Goal: Book appointment/travel/reservation

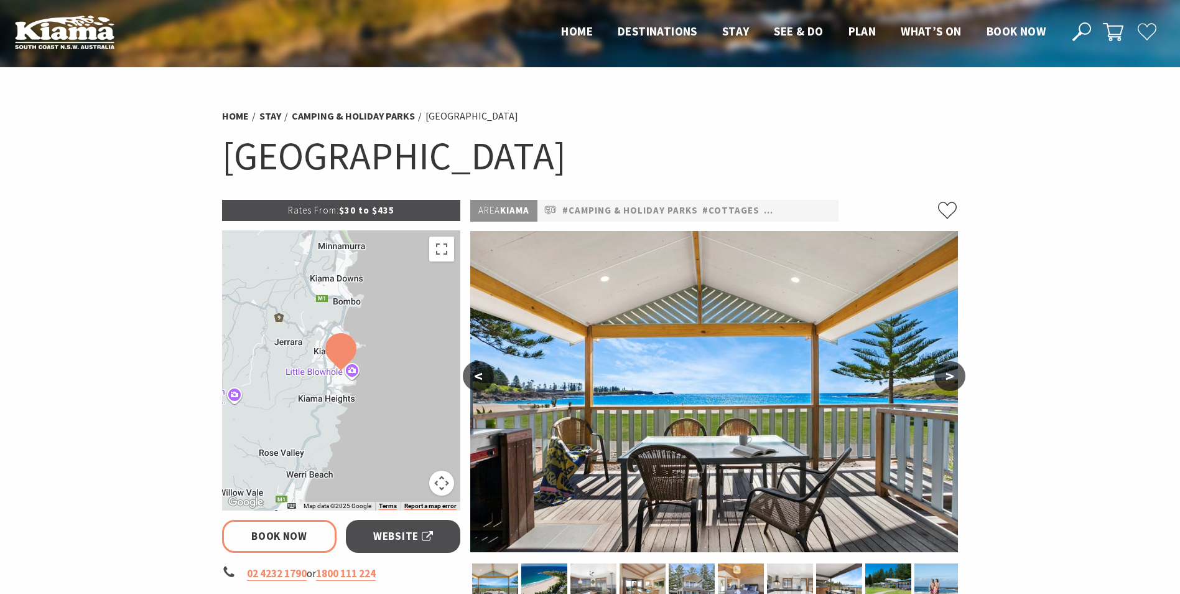
select select "3"
select select "2"
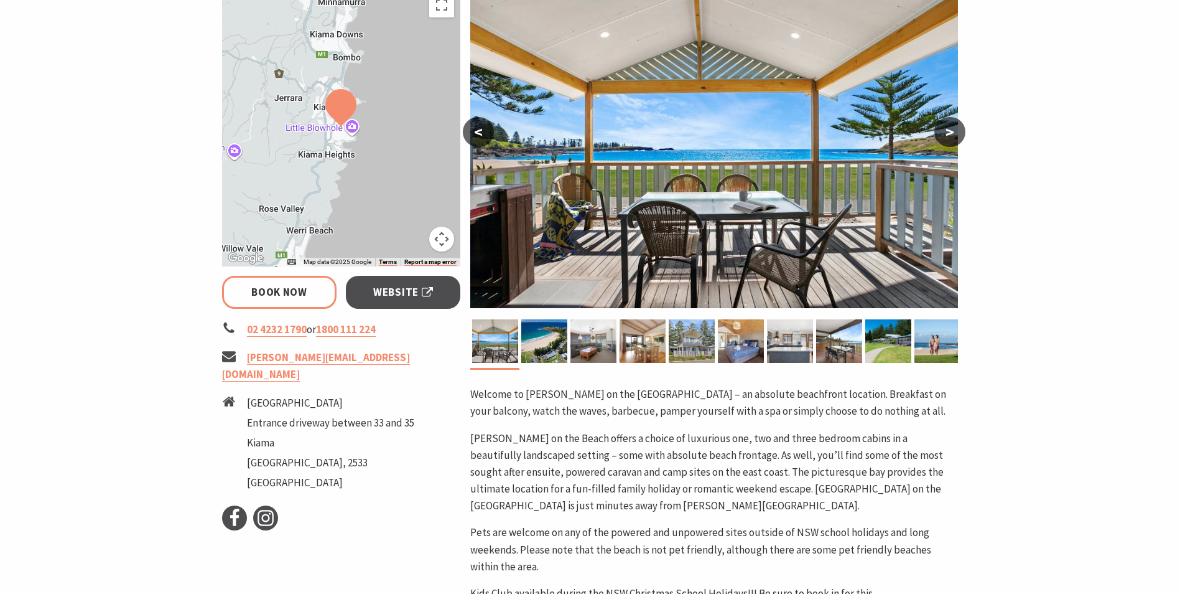
scroll to position [249, 0]
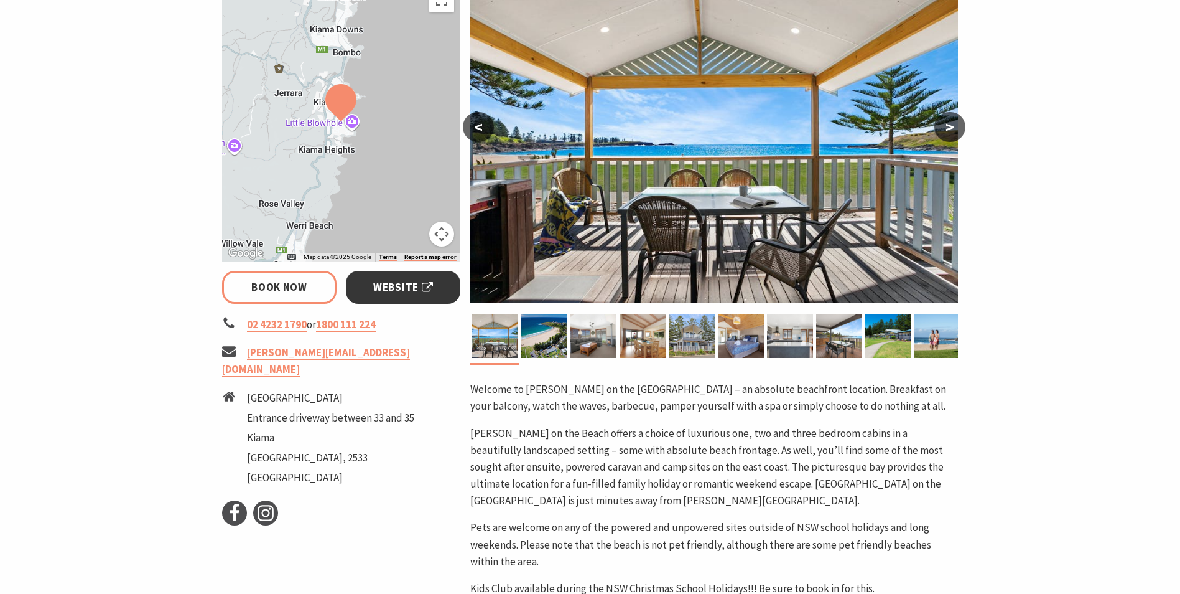
click at [376, 290] on span "Website" at bounding box center [403, 287] width 60 height 17
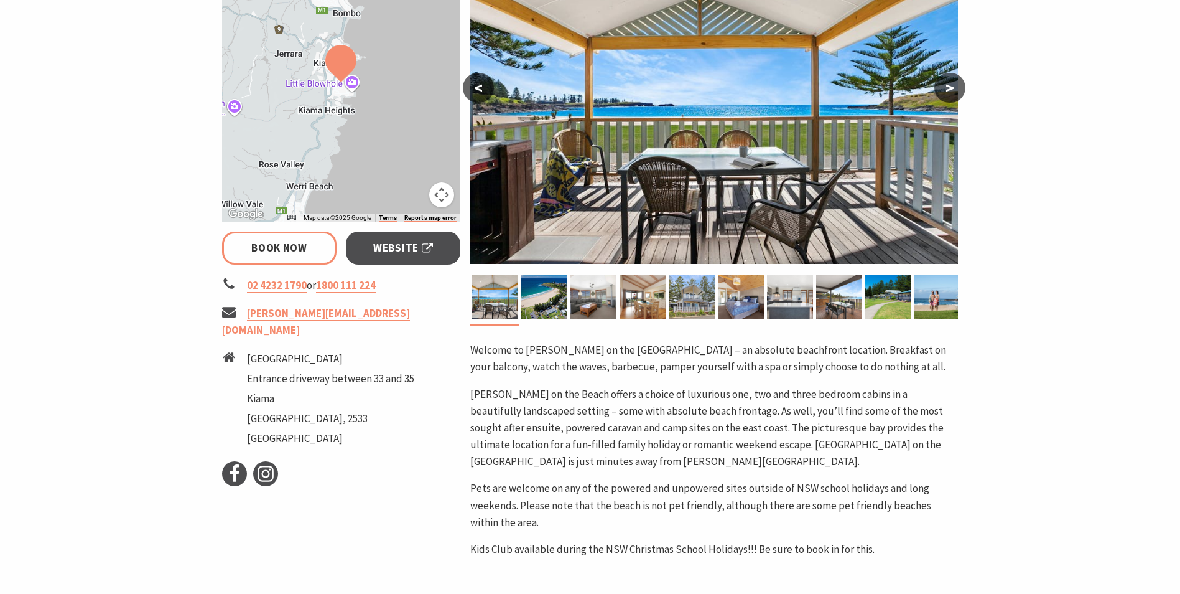
scroll to position [291, 0]
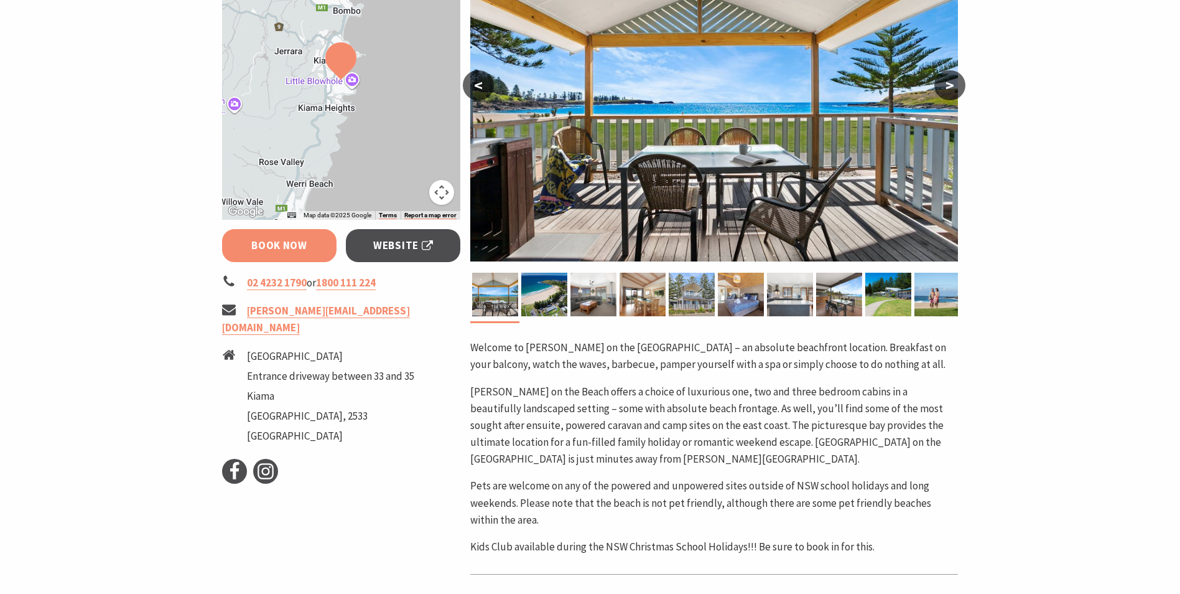
click at [240, 247] on link "Book Now" at bounding box center [279, 245] width 115 height 33
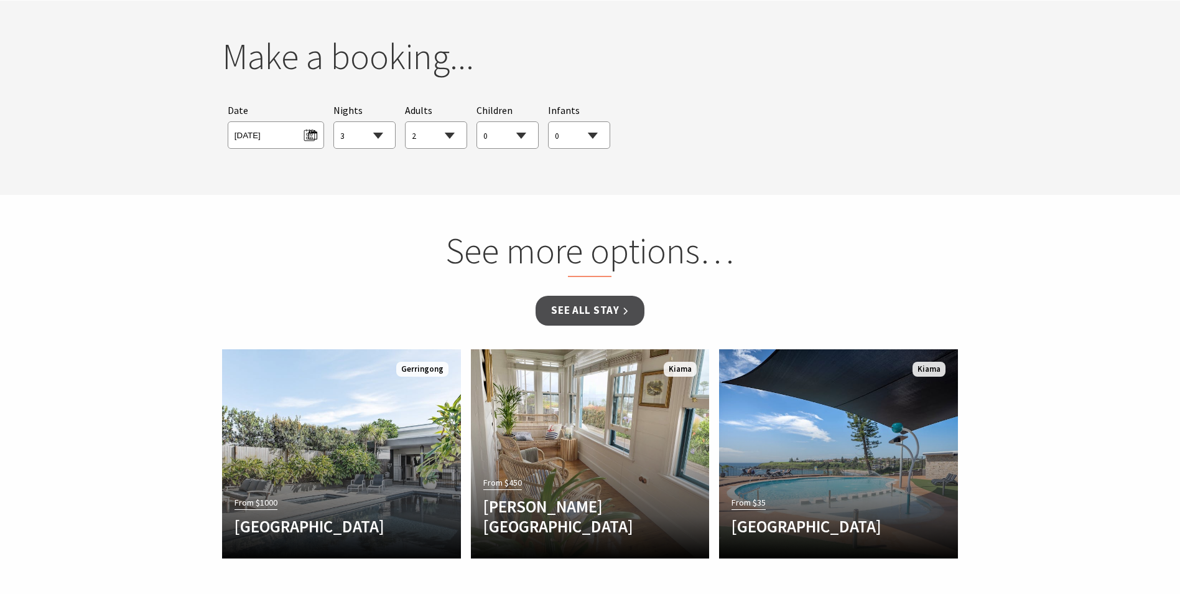
scroll to position [1135, 0]
click at [311, 131] on span "[DATE]" at bounding box center [276, 132] width 83 height 17
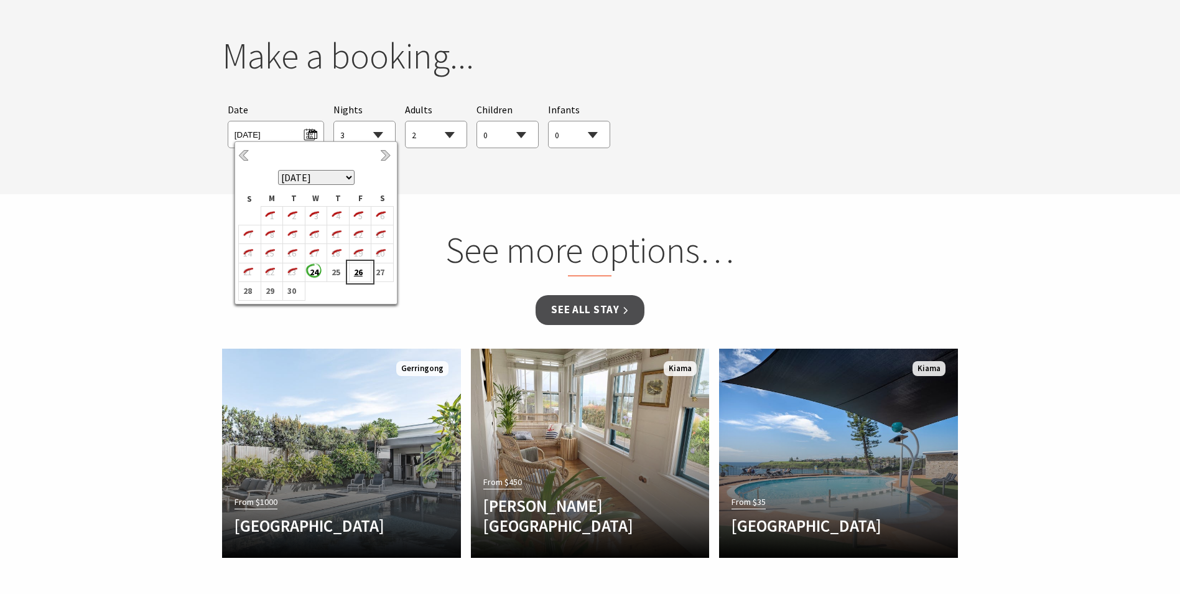
click at [358, 276] on b "26" at bounding box center [358, 272] width 16 height 16
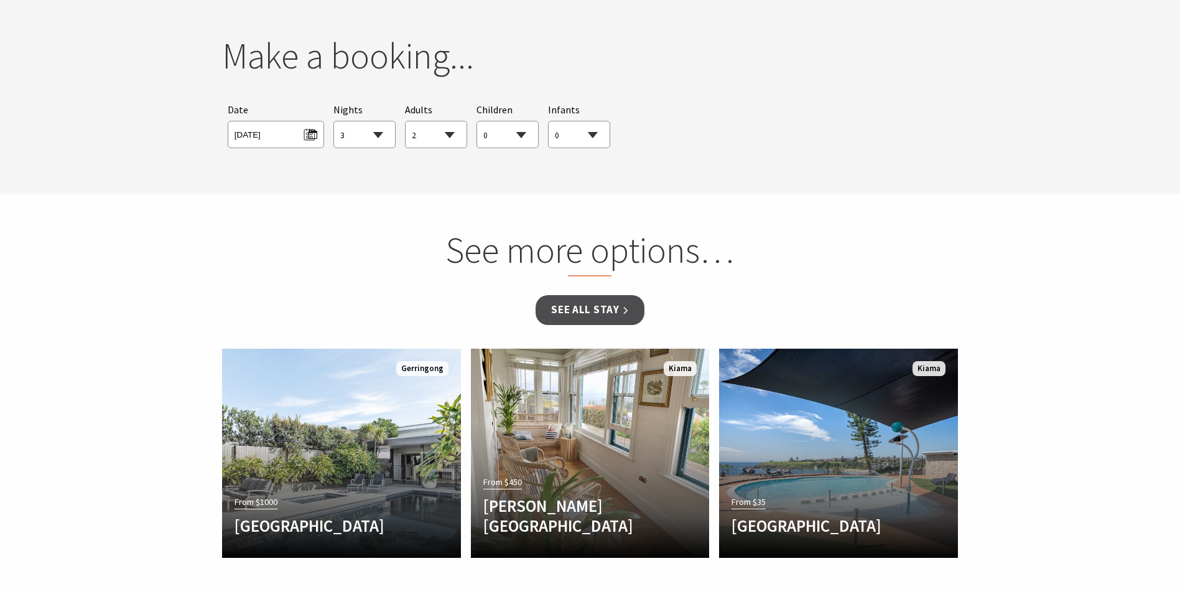
click at [380, 133] on select "1 2 3 4 5 6 7 8 9 10 11 12 13 14 15 16 17 18 19 20 21 22 23 24 25 26 27 28 29 30" at bounding box center [364, 134] width 61 height 27
click at [309, 136] on span "[DATE]" at bounding box center [276, 132] width 83 height 17
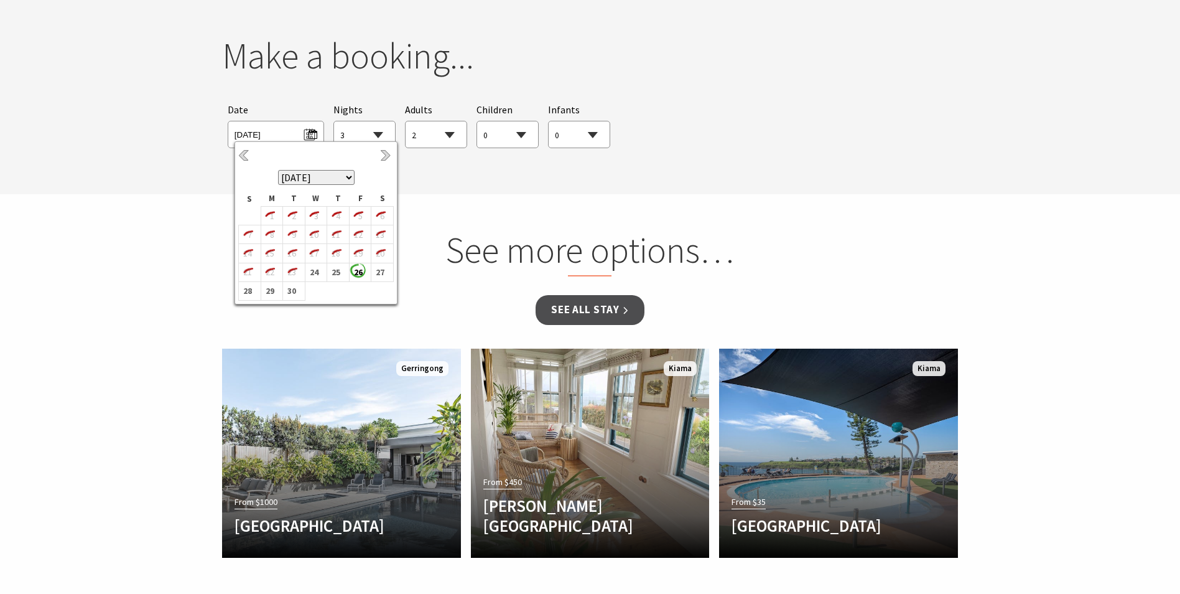
click at [371, 129] on select "1 2 3 4 5 6 7 8 9 10 11 12 13 14 15 16 17 18 19 20 21 22 23 24 25 26 27 28 29 30" at bounding box center [364, 134] width 61 height 27
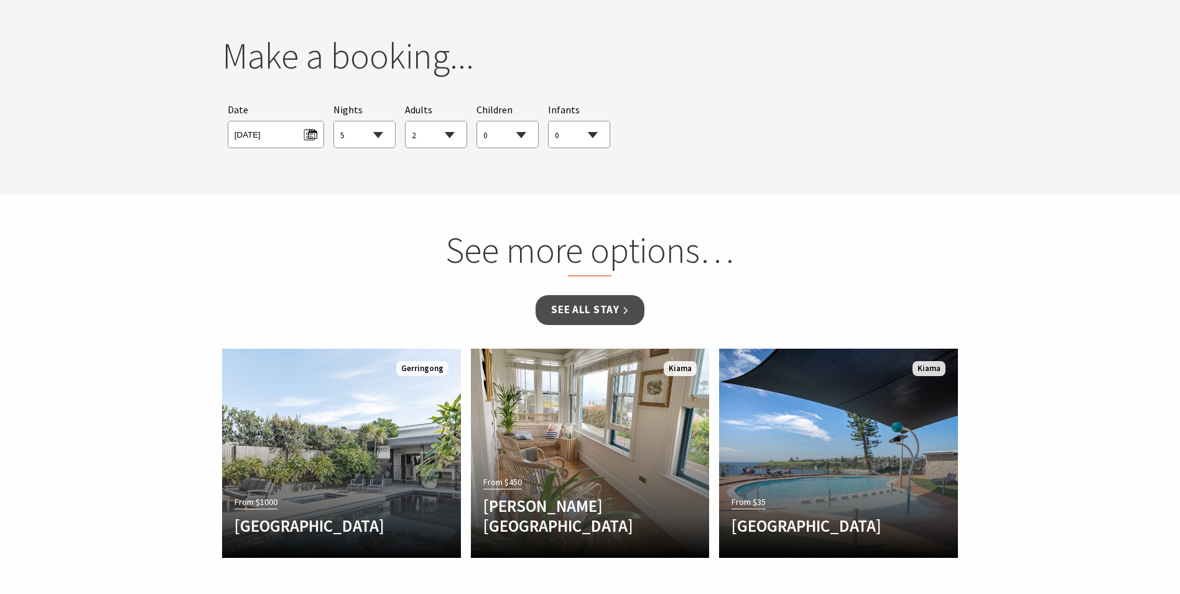
click at [334, 121] on select "1 2 3 4 5 6 7 8 9 10 11 12 13 14 15 16 17 18 19 20 21 22 23 24 25 26 27 28 29 30" at bounding box center [364, 134] width 61 height 27
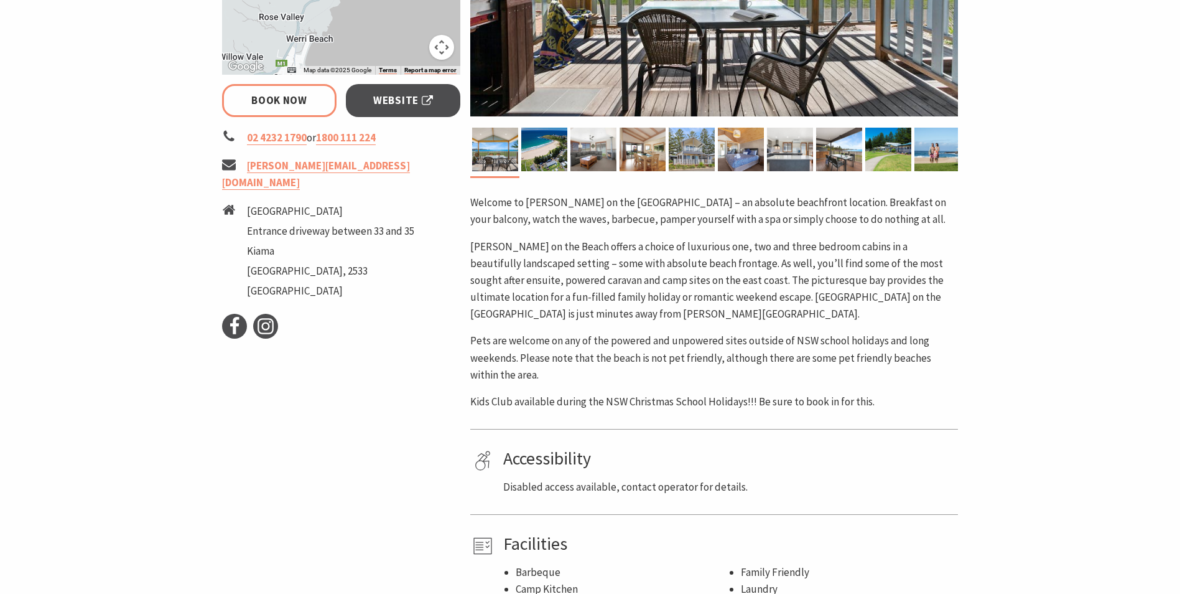
scroll to position [435, 0]
click at [271, 96] on link "Book Now" at bounding box center [279, 101] width 115 height 33
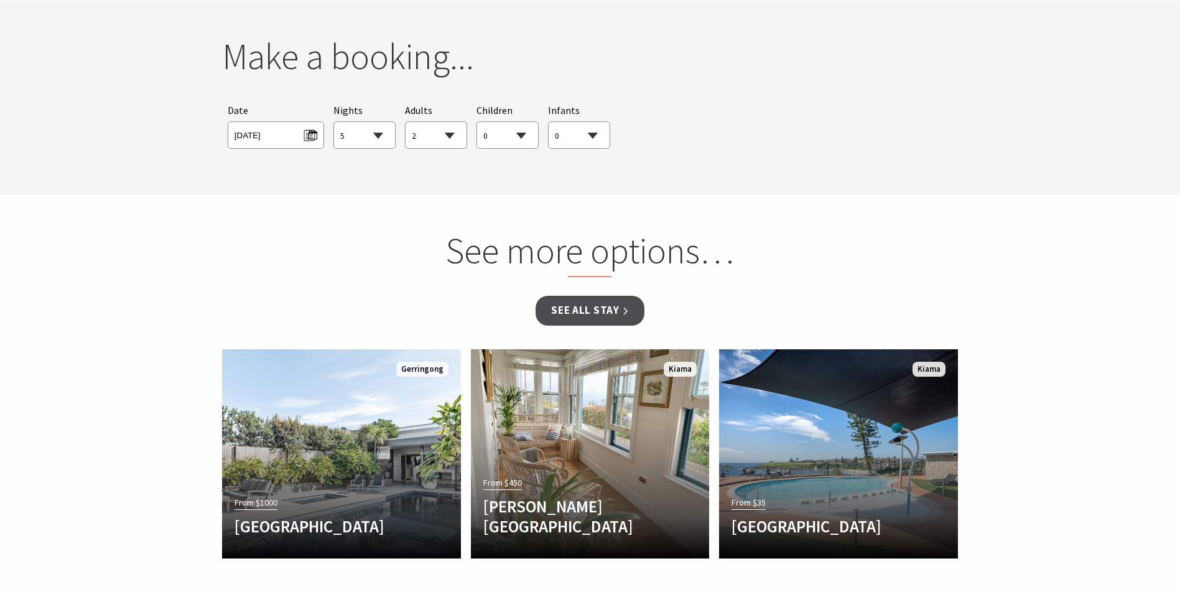
scroll to position [1135, 0]
click at [307, 129] on span "[DATE]" at bounding box center [276, 132] width 83 height 17
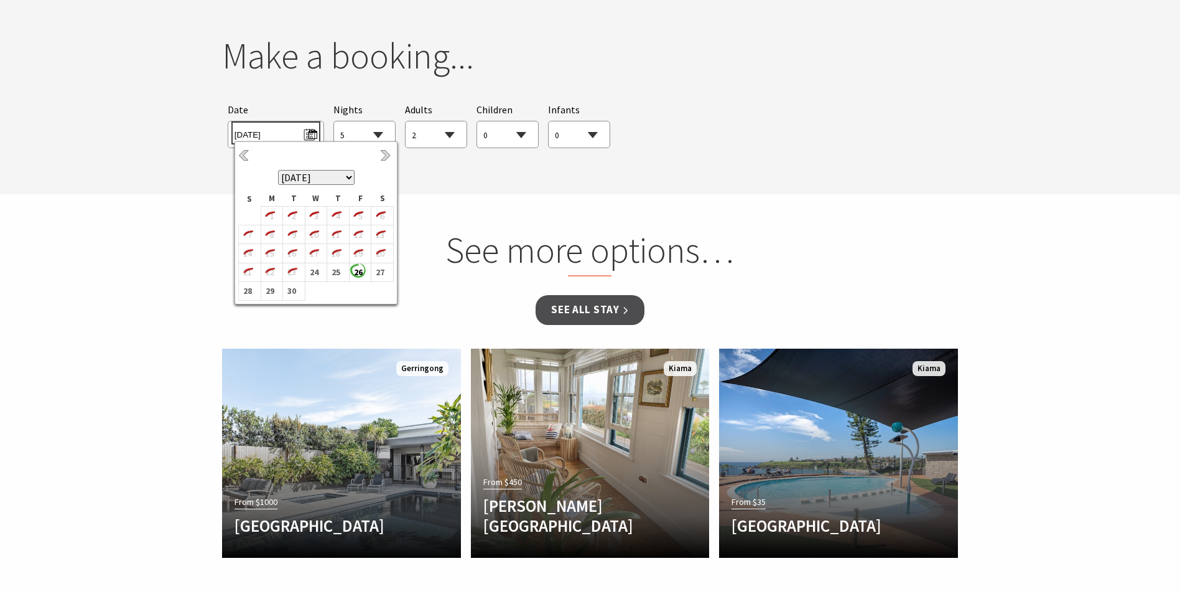
click at [307, 129] on span "[DATE]" at bounding box center [276, 132] width 83 height 17
click at [418, 130] on select "0 1 2 3 4 5 6 7 8 9 10 11 12 13 14 15 16 17 18 19 20 21 22 23 24 25 26 27 28 29…" at bounding box center [436, 134] width 61 height 27
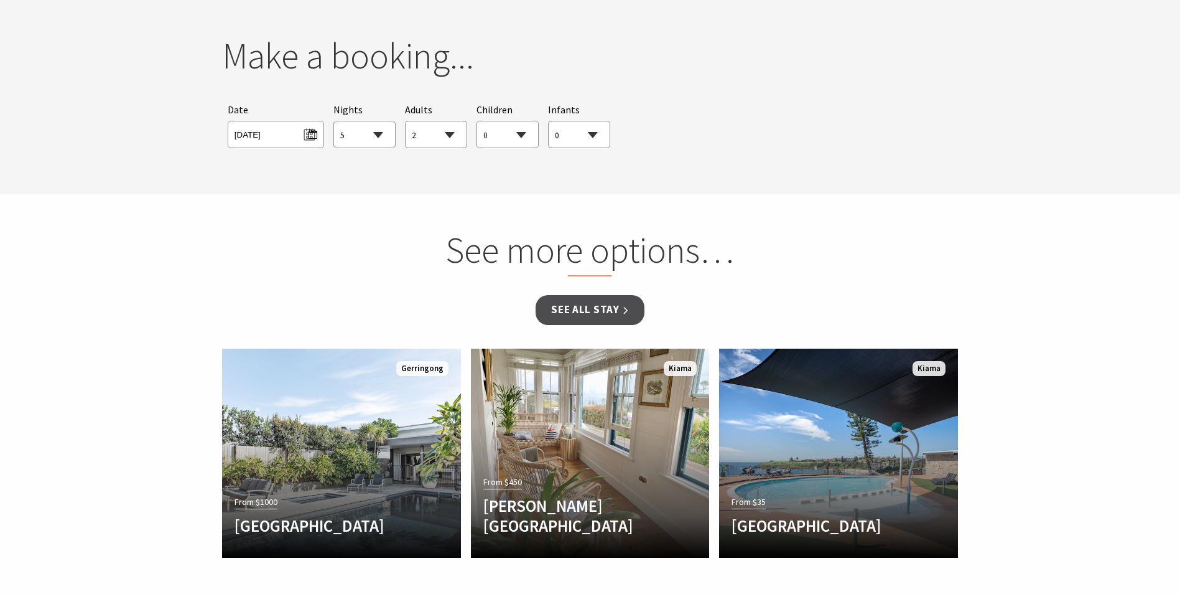
click at [499, 134] on select "0 1 2 3 4 5 6 7 8 9 10 11 12 13 14 15 16 17 18 19 20 21 22 23 24 25 26 27 28 29…" at bounding box center [507, 134] width 61 height 27
click at [564, 136] on select "0 1 2 3 4 5 6 7 8 9 10 11 12 13 14 15 16 17 18 19 20 21 22 23 24 25 26 27 28 29…" at bounding box center [579, 134] width 61 height 27
click at [650, 200] on section "See more options… See all Stay From $1000 [GEOGRAPHIC_DATA] [GEOGRAPHIC_DATA] i…" at bounding box center [590, 395] width 1180 height 403
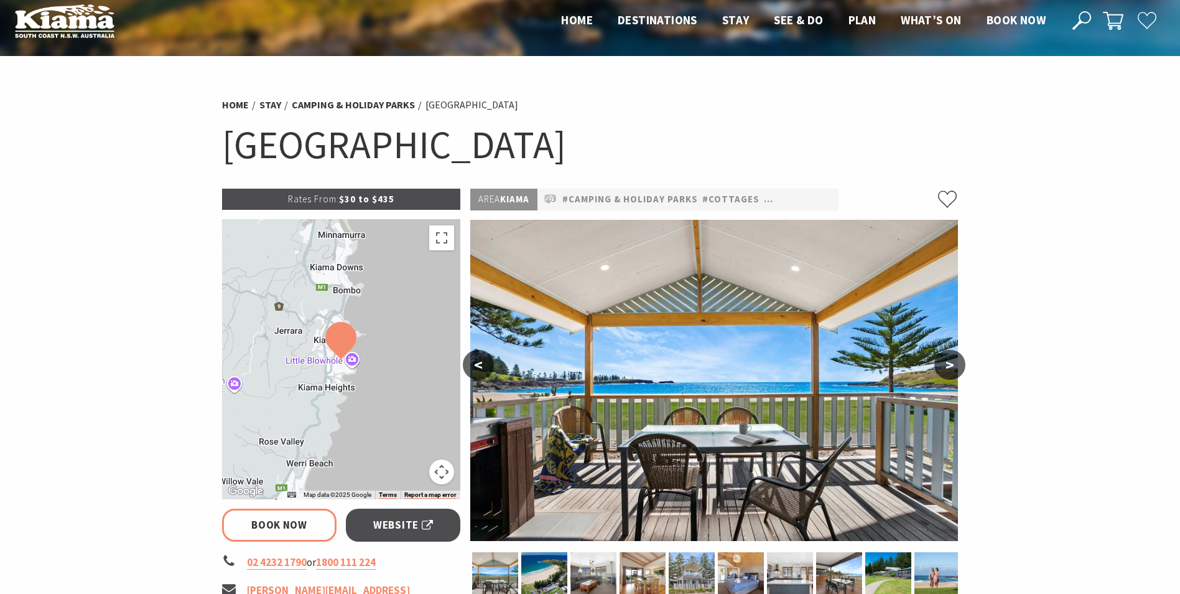
scroll to position [0, 0]
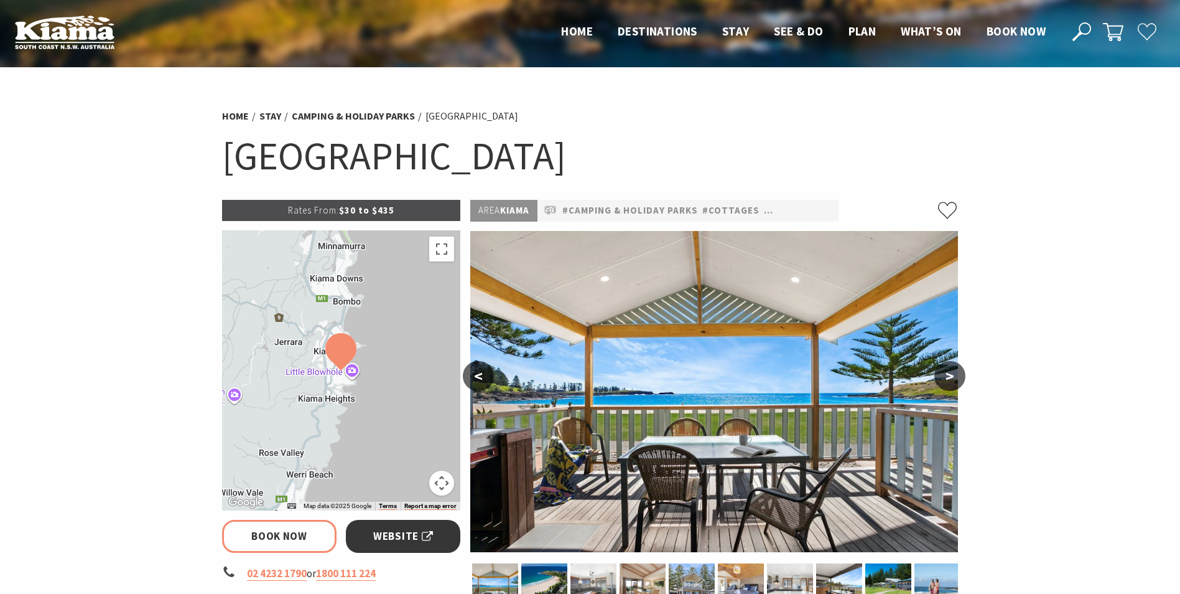
click at [396, 534] on span "Website" at bounding box center [403, 536] width 60 height 17
click at [397, 538] on span "Website" at bounding box center [403, 536] width 60 height 17
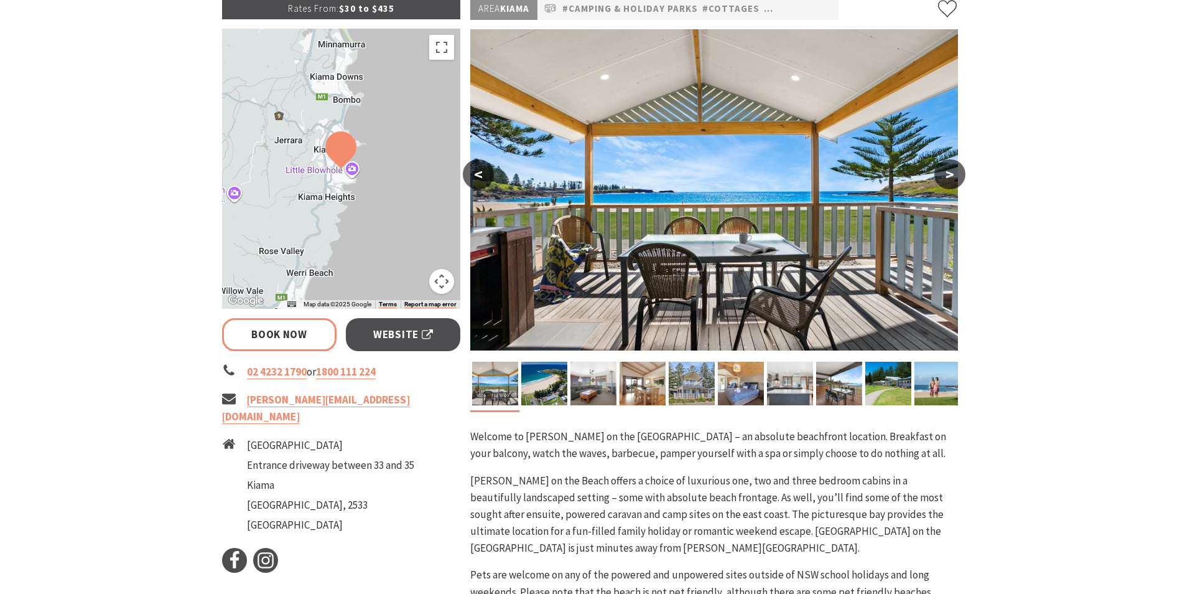
scroll to position [207, 0]
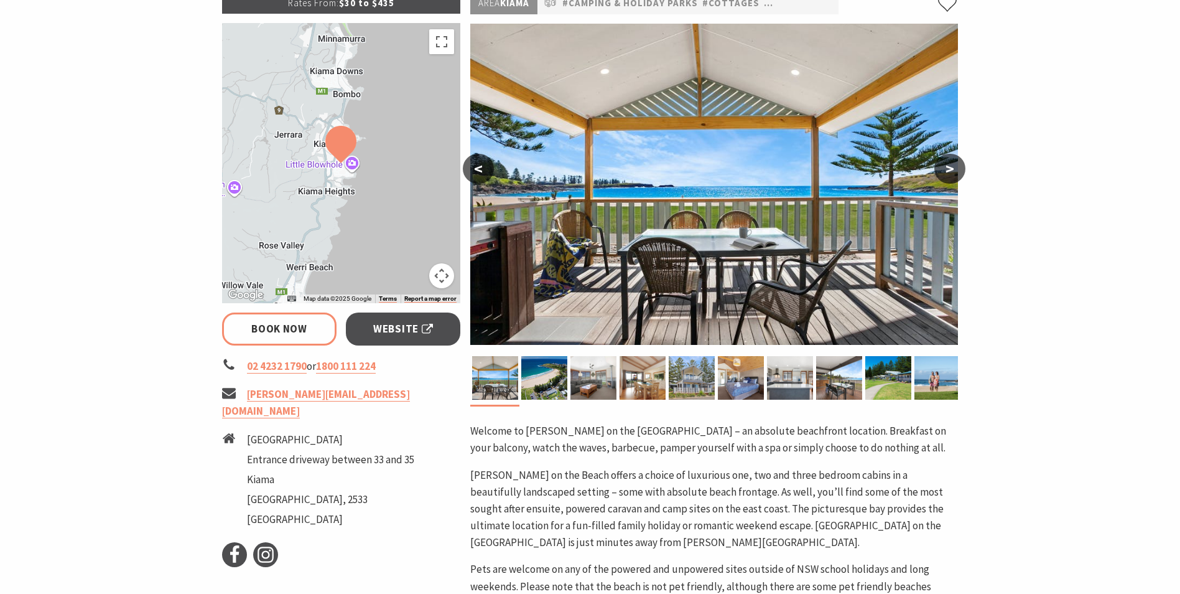
select select "5"
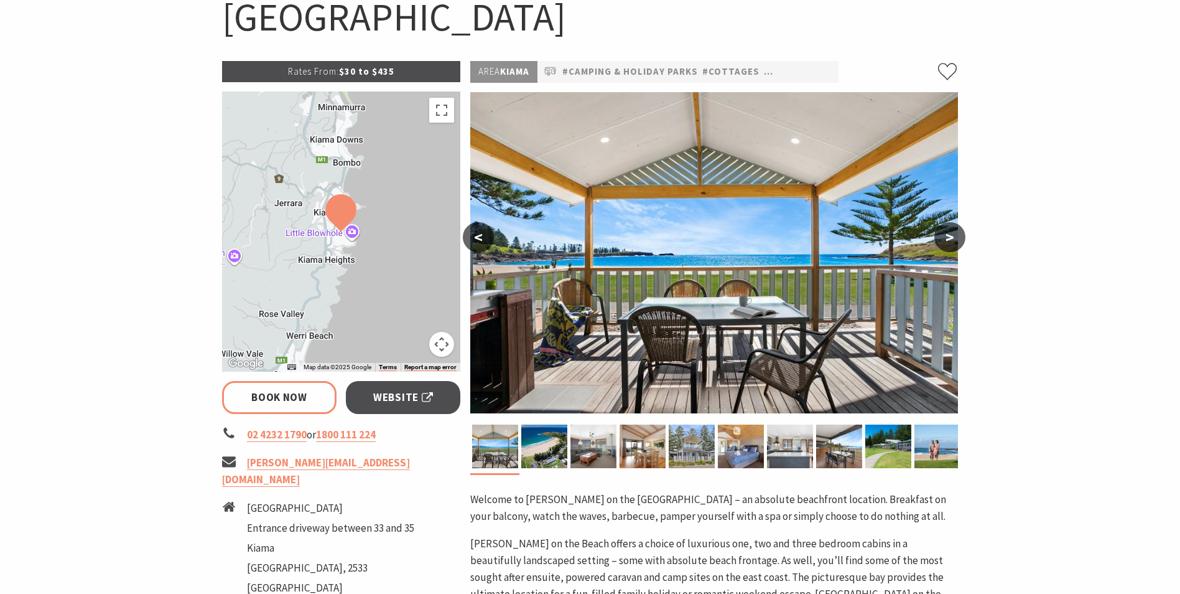
scroll to position [0, 0]
